Goal: Task Accomplishment & Management: Manage account settings

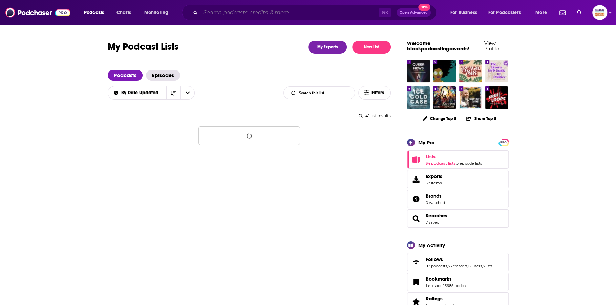
click at [247, 13] on input "Search podcasts, credits, & more..." at bounding box center [290, 12] width 178 height 11
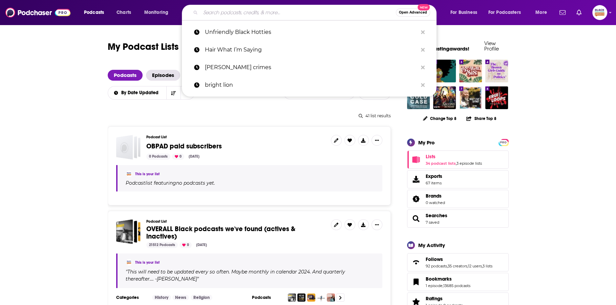
paste input "Courtside Moms"
type input "Courtside Moms"
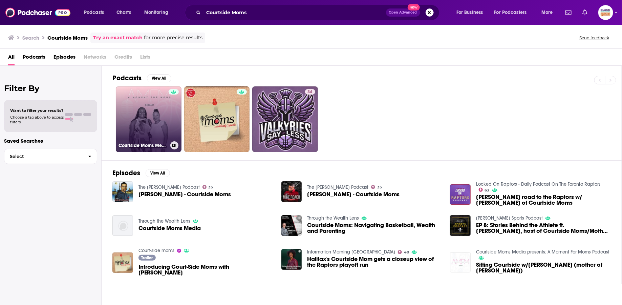
click at [141, 94] on link "Courtside Moms Media presents: A Moment For Moms Podcast" at bounding box center [149, 119] width 66 height 66
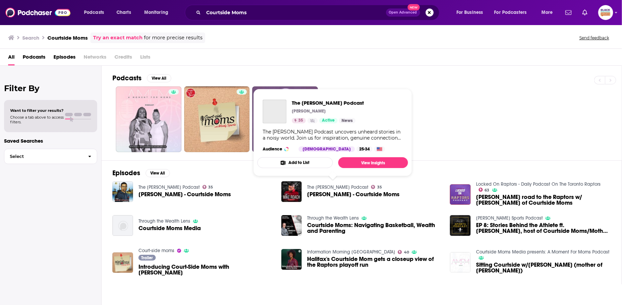
click at [325, 185] on link "The [PERSON_NAME] Podcast" at bounding box center [337, 187] width 61 height 6
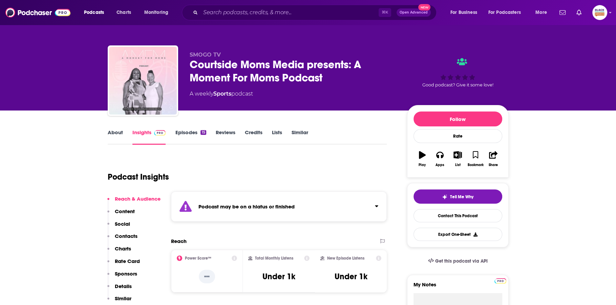
click at [315, 207] on div "Podcast may be on a hiatus or finished" at bounding box center [279, 206] width 216 height 30
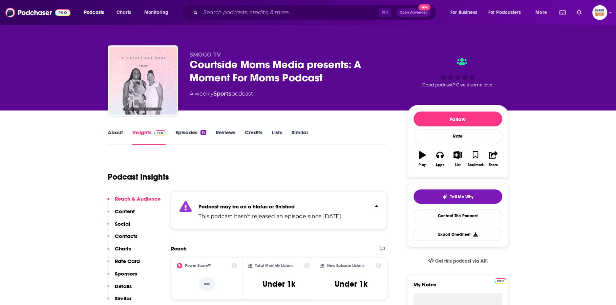
click at [204, 136] on link "Episodes 15" at bounding box center [190, 137] width 31 height 16
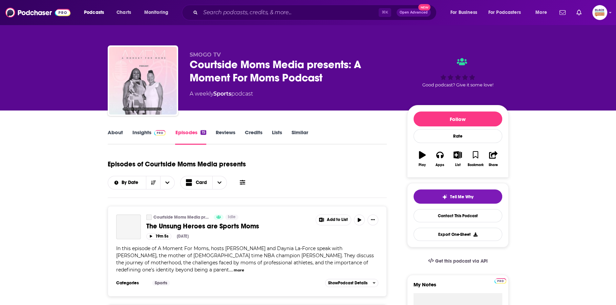
click at [475, 156] on icon "button" at bounding box center [476, 154] width 6 height 7
click at [458, 155] on icon "button" at bounding box center [458, 154] width 8 height 7
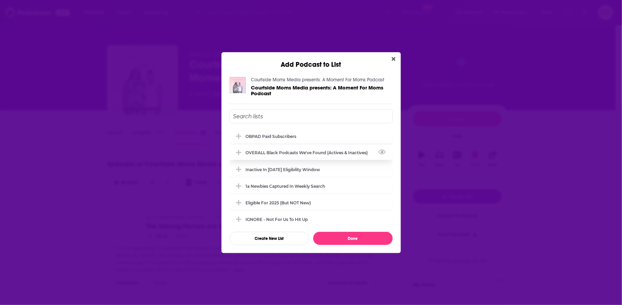
click at [329, 151] on div "OVERALL Black podcasts we've found (actives & inactives)" at bounding box center [309, 152] width 126 height 5
click at [300, 200] on div "Eligible for 2025 (but NOT new)" at bounding box center [280, 202] width 69 height 5
click at [344, 184] on div "1a Newbies captured in weekly search" at bounding box center [311, 185] width 163 height 15
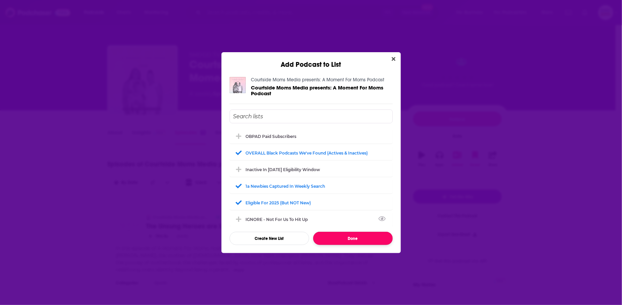
click at [343, 234] on button "Done" at bounding box center [353, 238] width 80 height 13
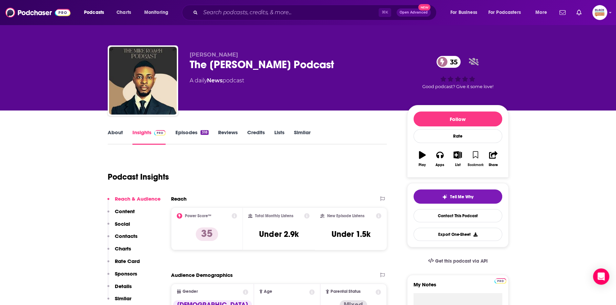
click at [480, 157] on button "Bookmark" at bounding box center [476, 159] width 18 height 24
click at [458, 154] on icon "button" at bounding box center [458, 154] width 8 height 7
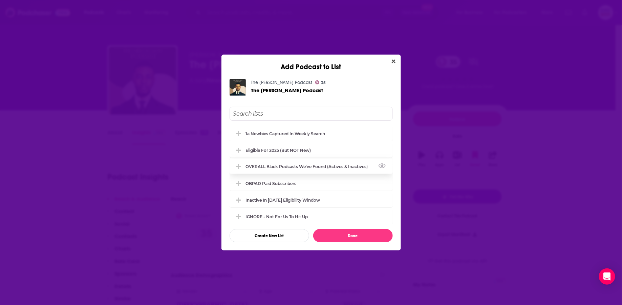
click at [302, 161] on div "OVERALL Black podcasts we've found (actives & inactives)" at bounding box center [311, 166] width 163 height 15
click at [298, 152] on div "Eligible for 2025 (but NOT new)" at bounding box center [311, 149] width 163 height 15
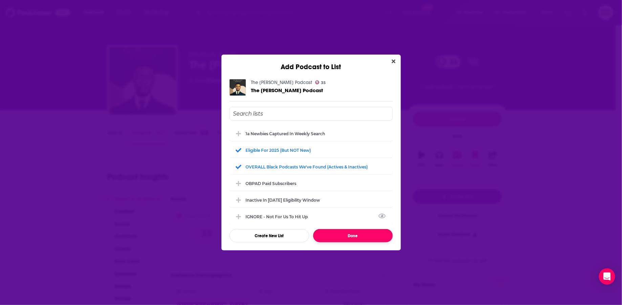
click at [329, 235] on button "Done" at bounding box center [353, 235] width 80 height 13
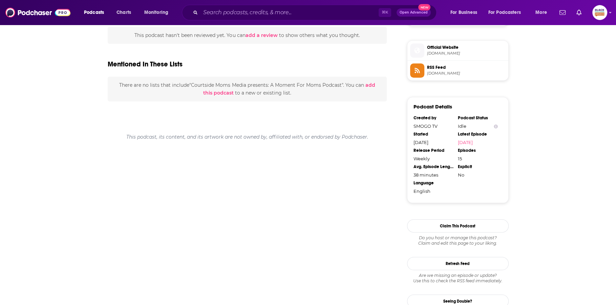
scroll to position [493, 0]
